Goal: Task Accomplishment & Management: Use online tool/utility

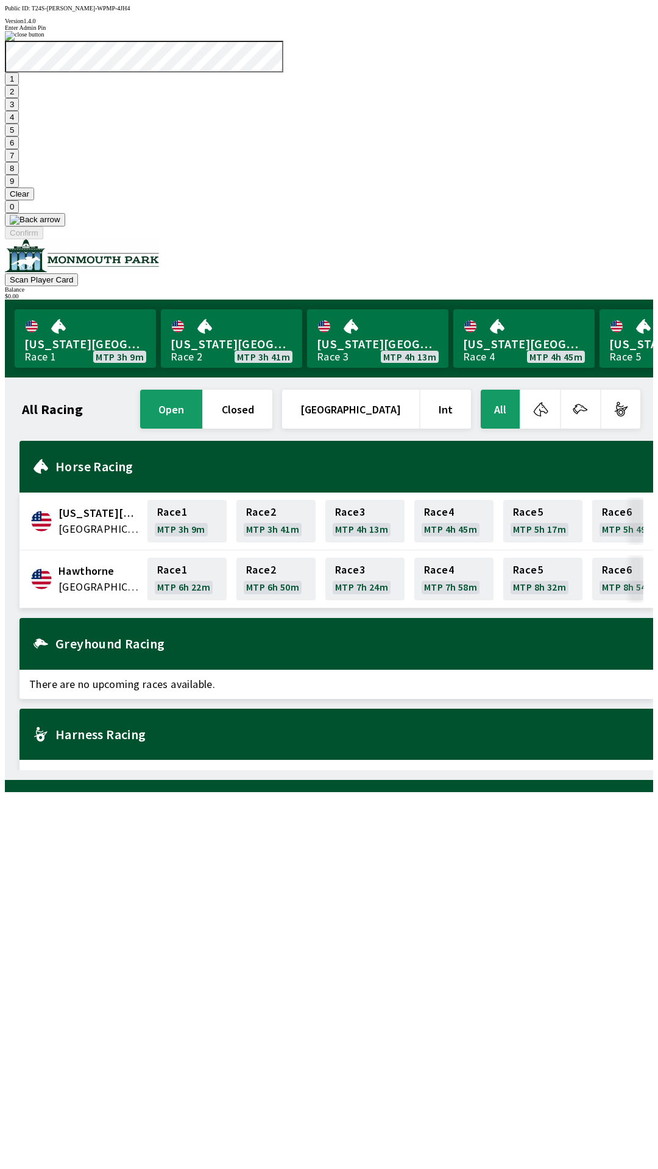
click at [19, 162] on button "7" at bounding box center [12, 155] width 14 height 13
click at [19, 111] on button "3" at bounding box center [12, 104] width 14 height 13
click at [43, 239] on button "Confirm" at bounding box center [24, 233] width 38 height 13
click at [19, 85] on button "1" at bounding box center [12, 78] width 14 height 13
click at [19, 188] on button "9" at bounding box center [12, 181] width 14 height 13
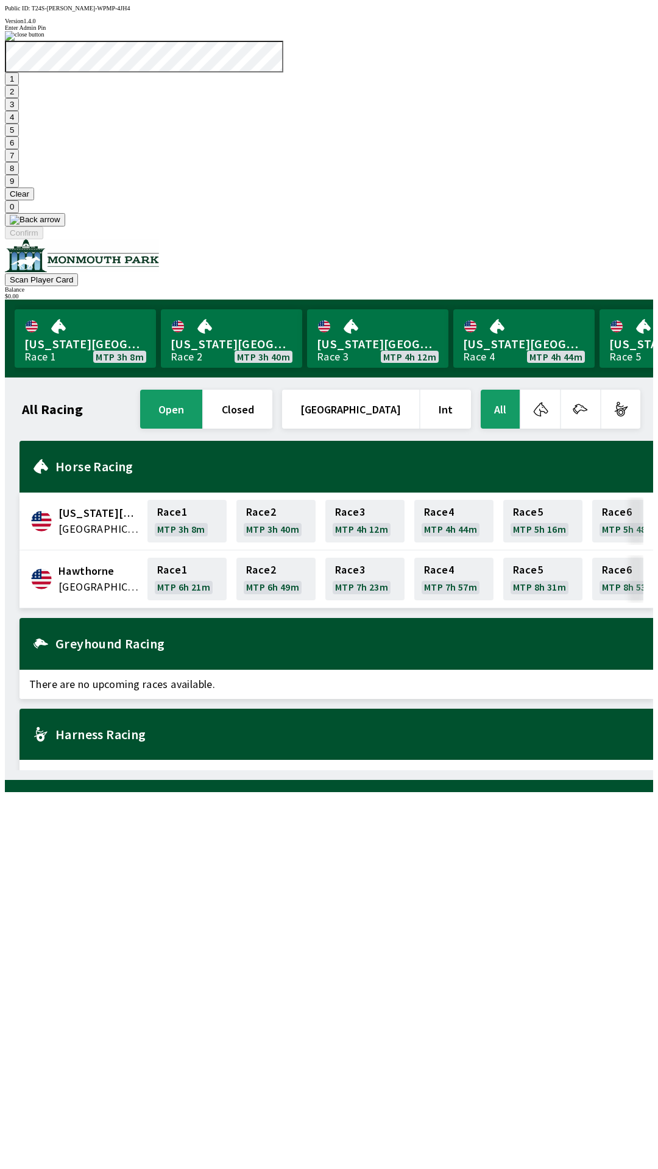
click at [19, 162] on button "7" at bounding box center [12, 155] width 14 height 13
click at [19, 111] on button "3" at bounding box center [12, 104] width 14 height 13
click at [43, 239] on button "Confirm" at bounding box center [24, 233] width 38 height 13
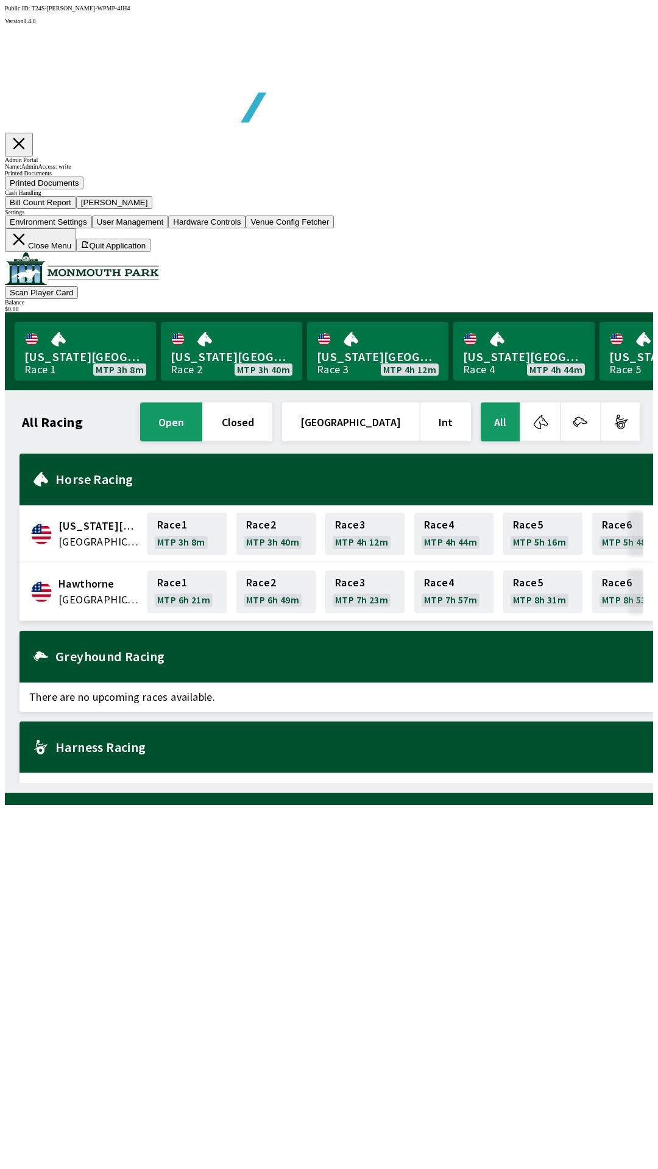
click at [76, 209] on button "Bill Count Report" at bounding box center [40, 202] width 71 height 13
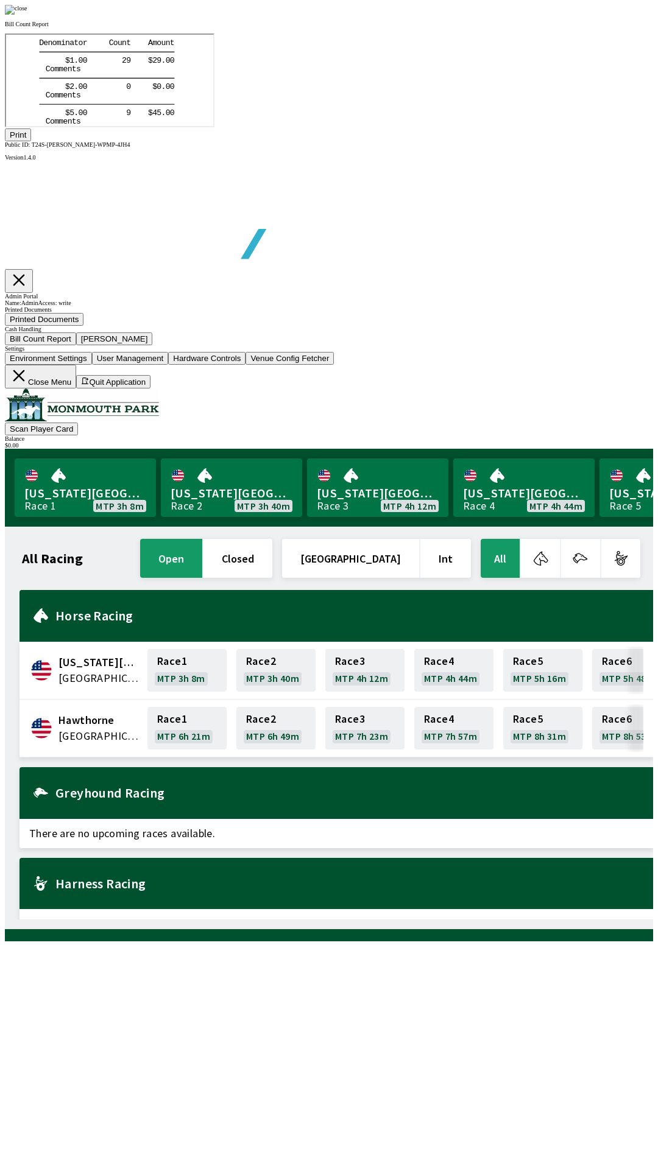
scroll to position [142, 0]
click at [31, 141] on button "Print" at bounding box center [18, 134] width 26 height 13
click at [27, 15] on img at bounding box center [16, 10] width 23 height 10
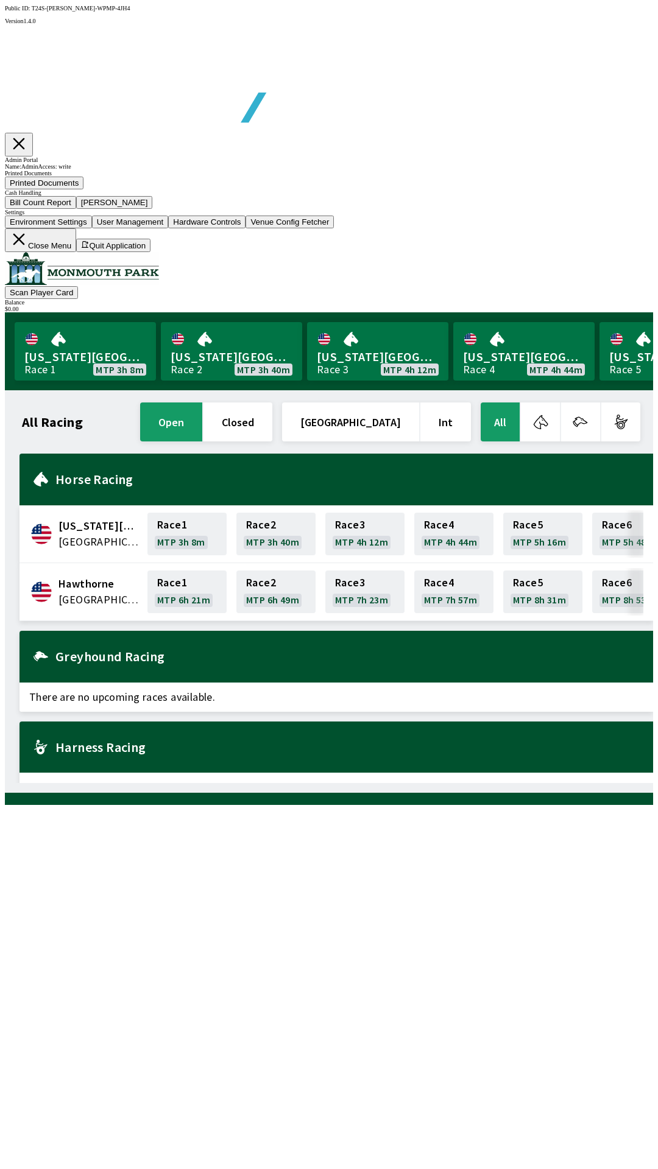
click at [153, 209] on button "[PERSON_NAME]" at bounding box center [114, 202] width 77 height 13
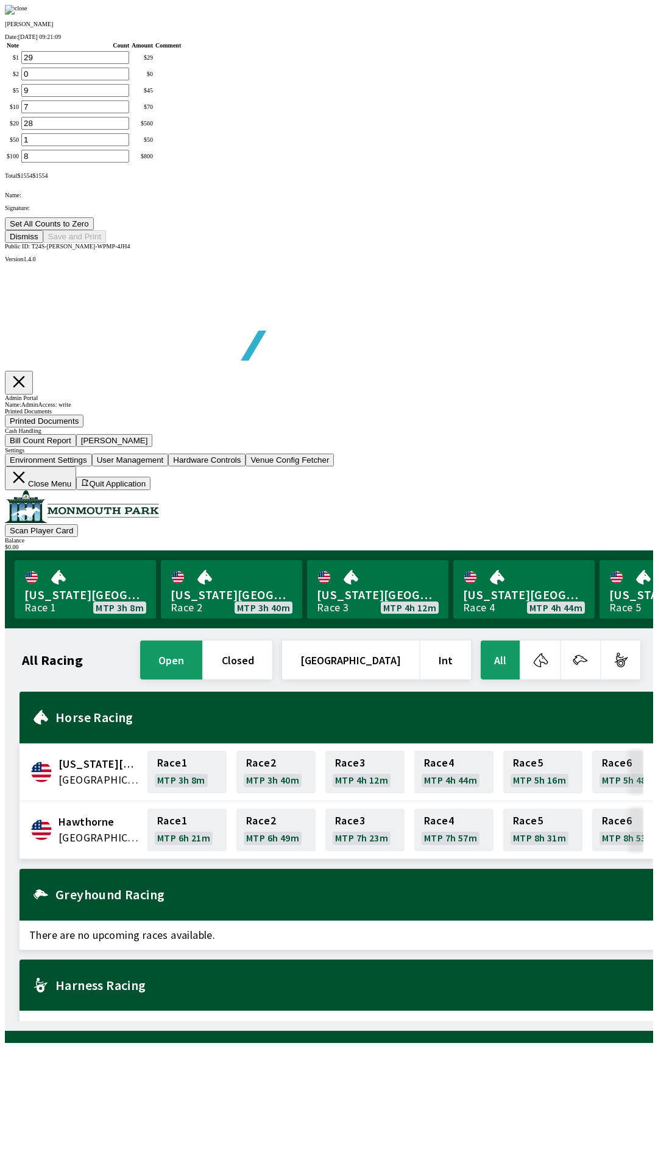
click at [94, 230] on button "Set All Counts to Zero" at bounding box center [49, 223] width 89 height 13
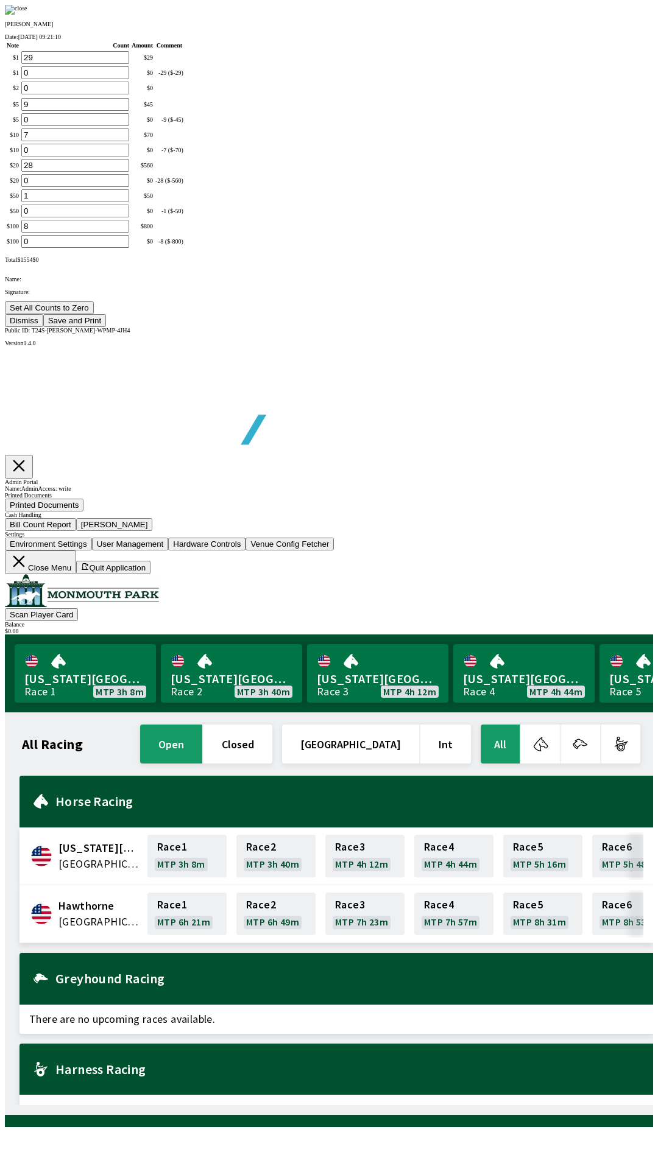
click at [106, 327] on button "Save and Print" at bounding box center [74, 320] width 63 height 13
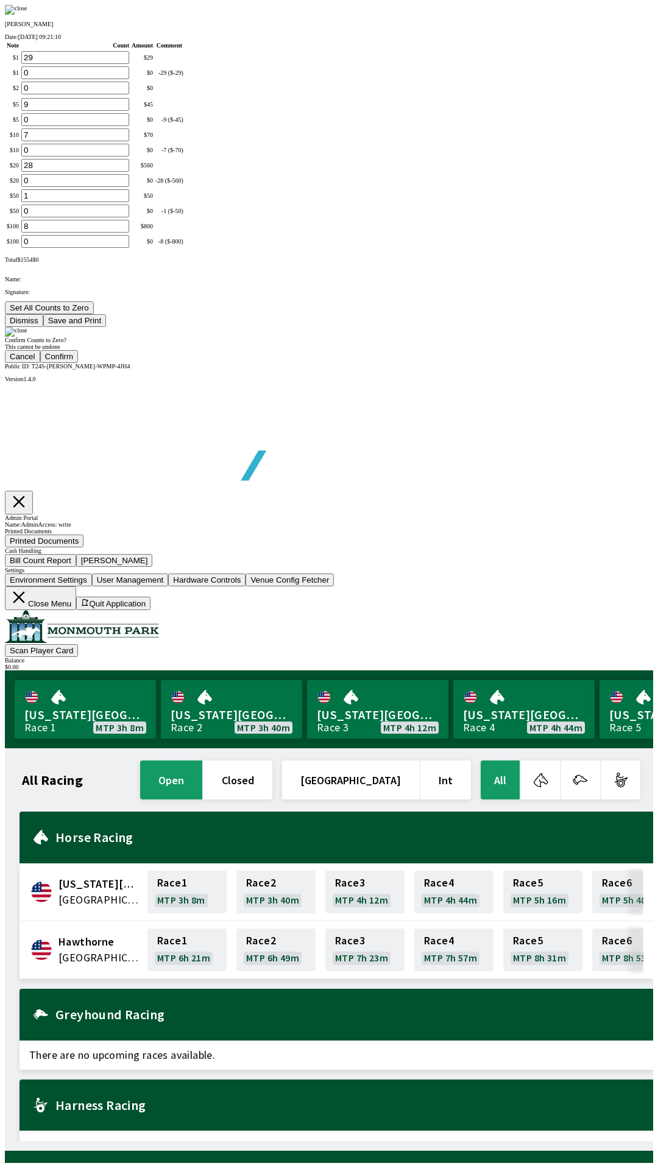
click at [79, 363] on button "Confirm" at bounding box center [59, 356] width 38 height 13
type input "0"
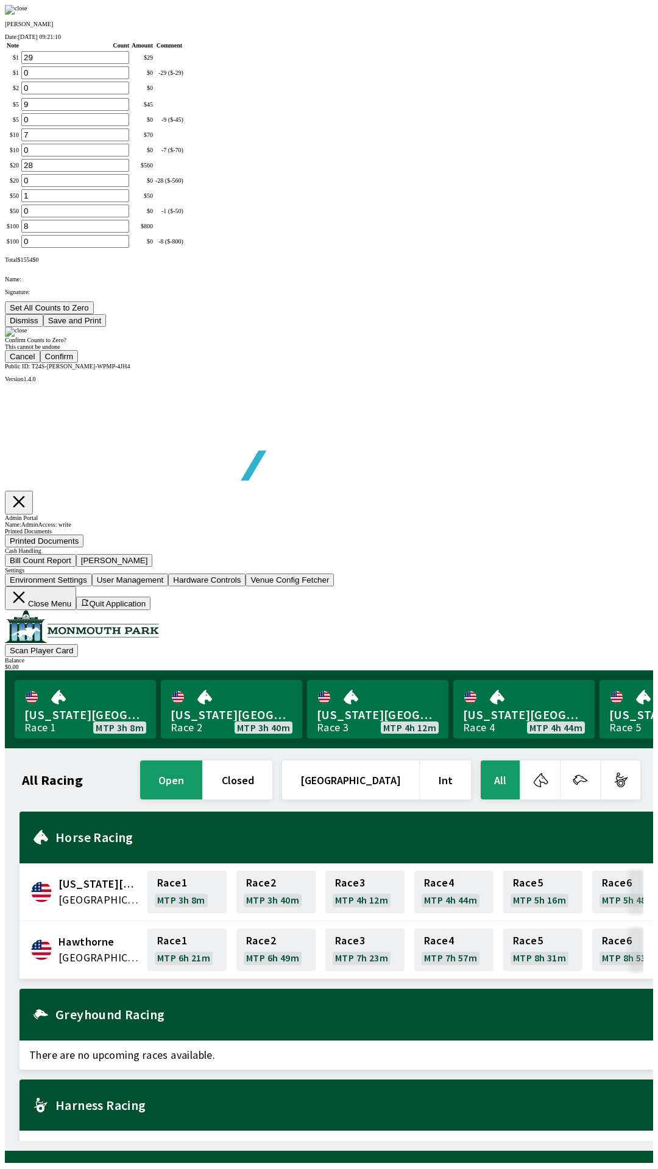
type input "0"
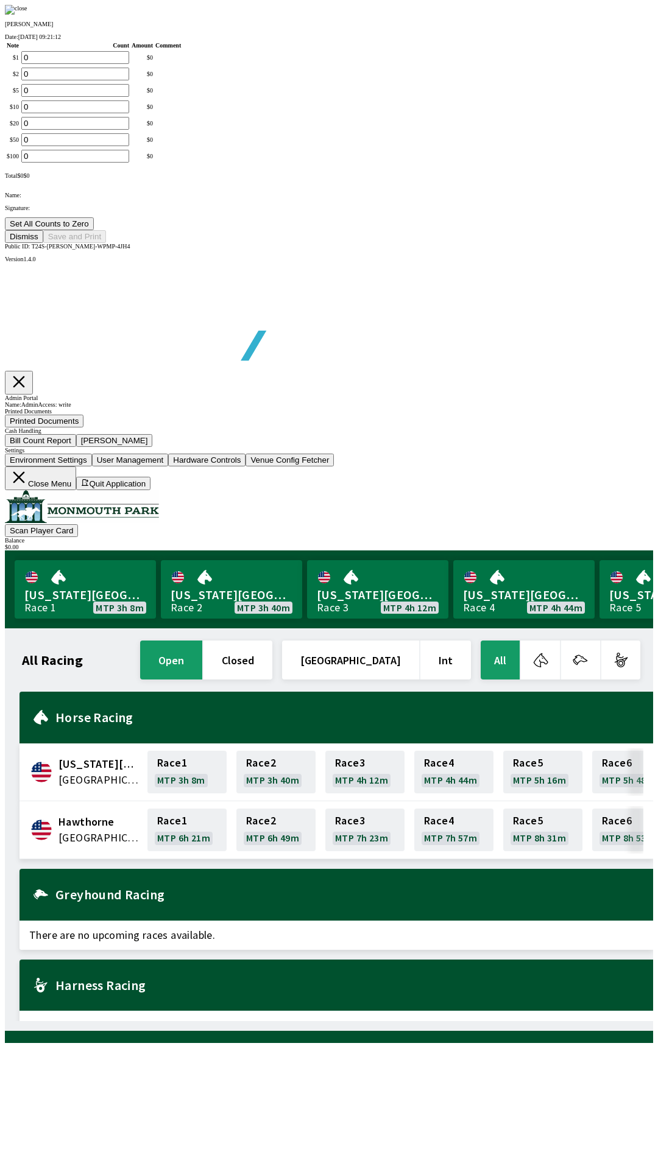
click at [43, 243] on button "Dismiss" at bounding box center [24, 236] width 38 height 13
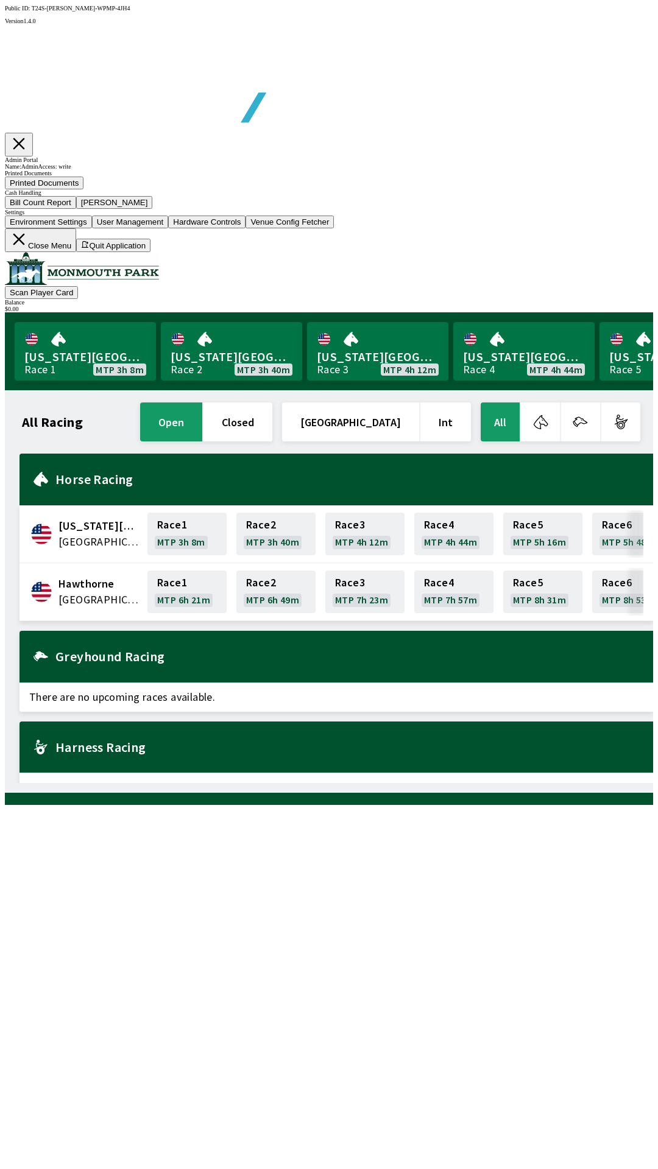
click at [28, 248] on icon at bounding box center [19, 239] width 18 height 18
